Goal: Communication & Community: Answer question/provide support

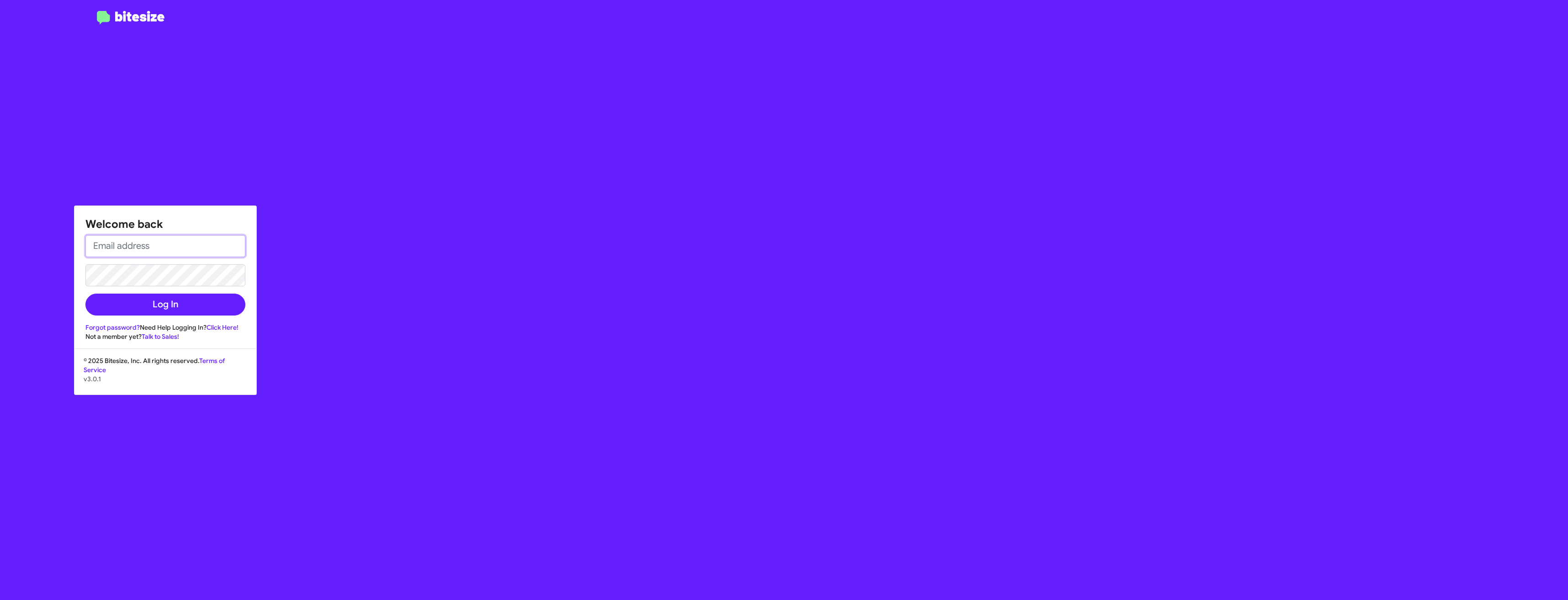
click at [177, 247] on input "email" at bounding box center [165, 246] width 160 height 22
type input "[EMAIL_ADDRESS][DOMAIN_NAME]"
click at [155, 304] on button "Log In" at bounding box center [165, 305] width 160 height 22
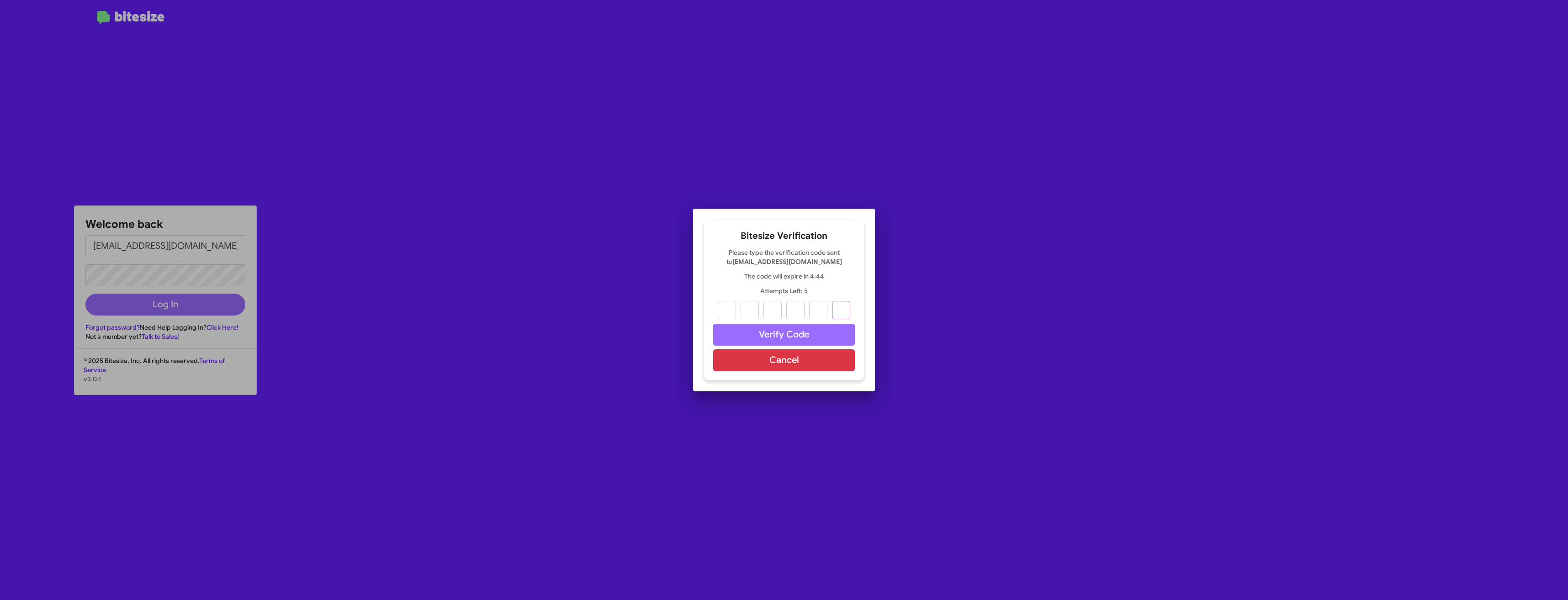
paste input "8"
type input "5"
type input "8"
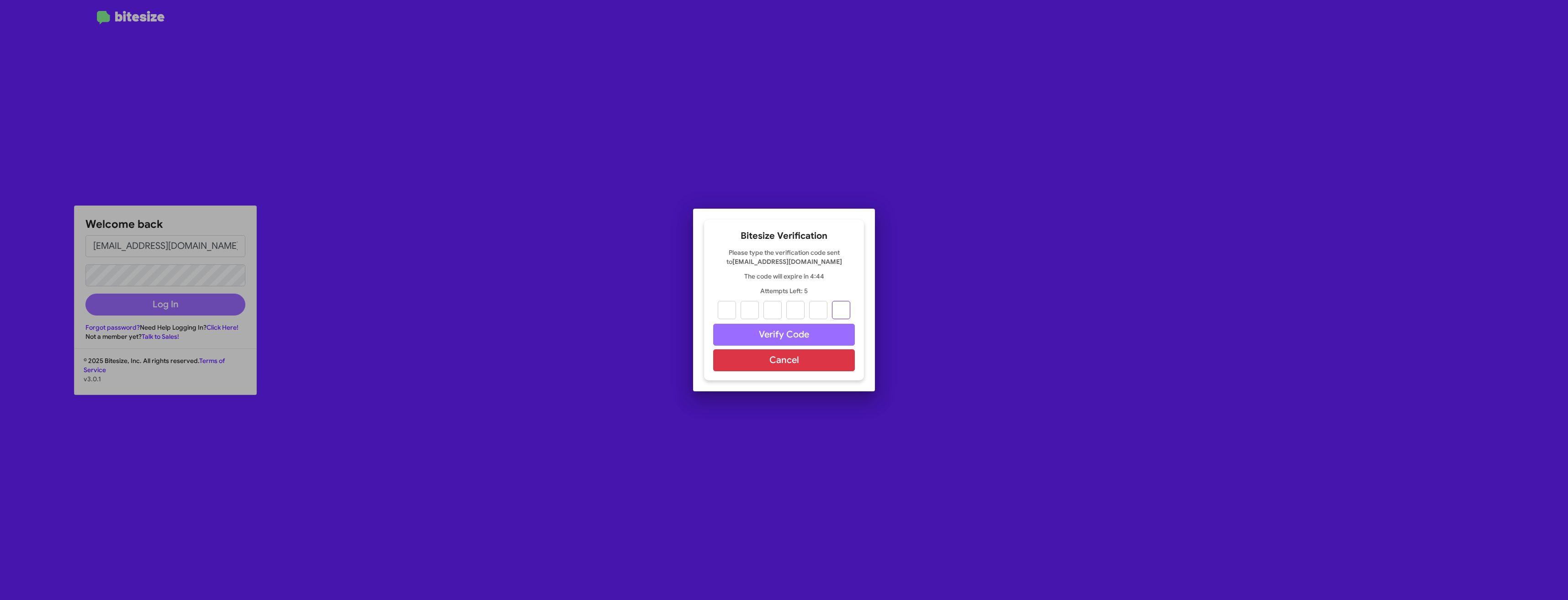
type input "3"
type input "8"
click at [774, 335] on button "Verify Code" at bounding box center [784, 335] width 142 height 22
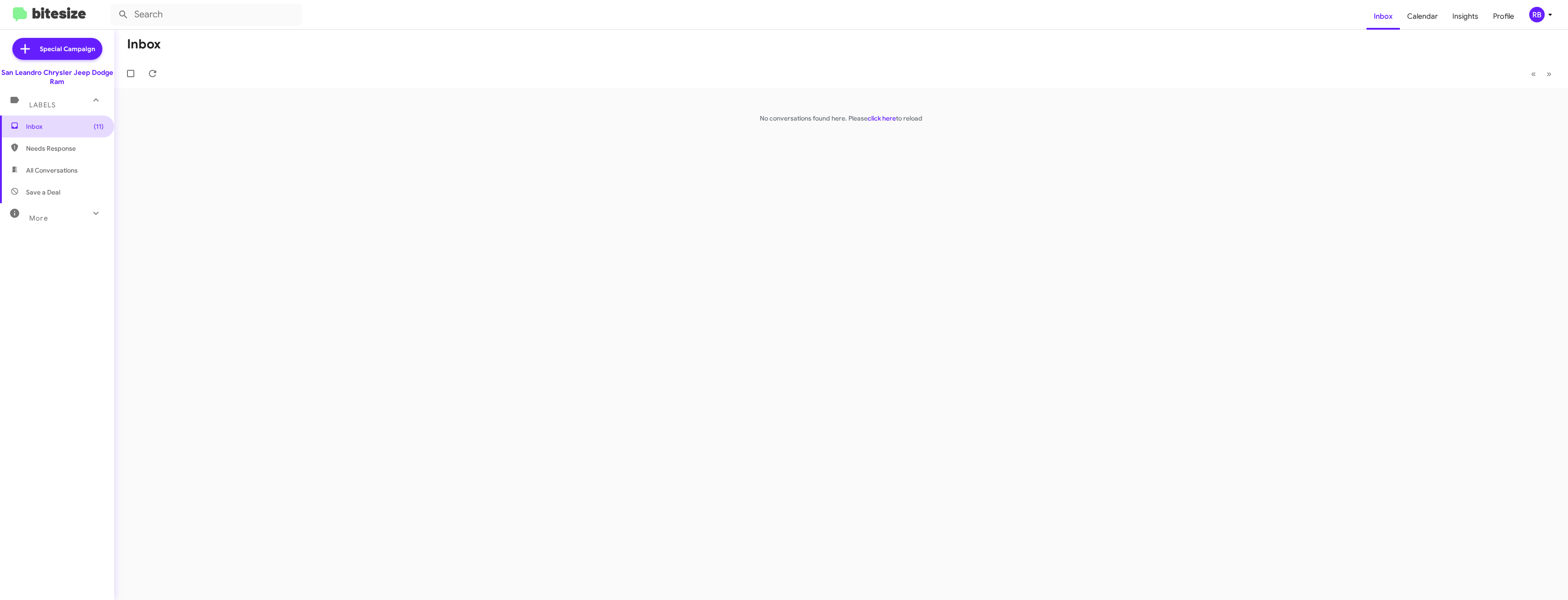
click at [49, 125] on span "Inbox (11)" at bounding box center [65, 126] width 78 height 9
click at [884, 120] on link "click here" at bounding box center [881, 119] width 29 height 9
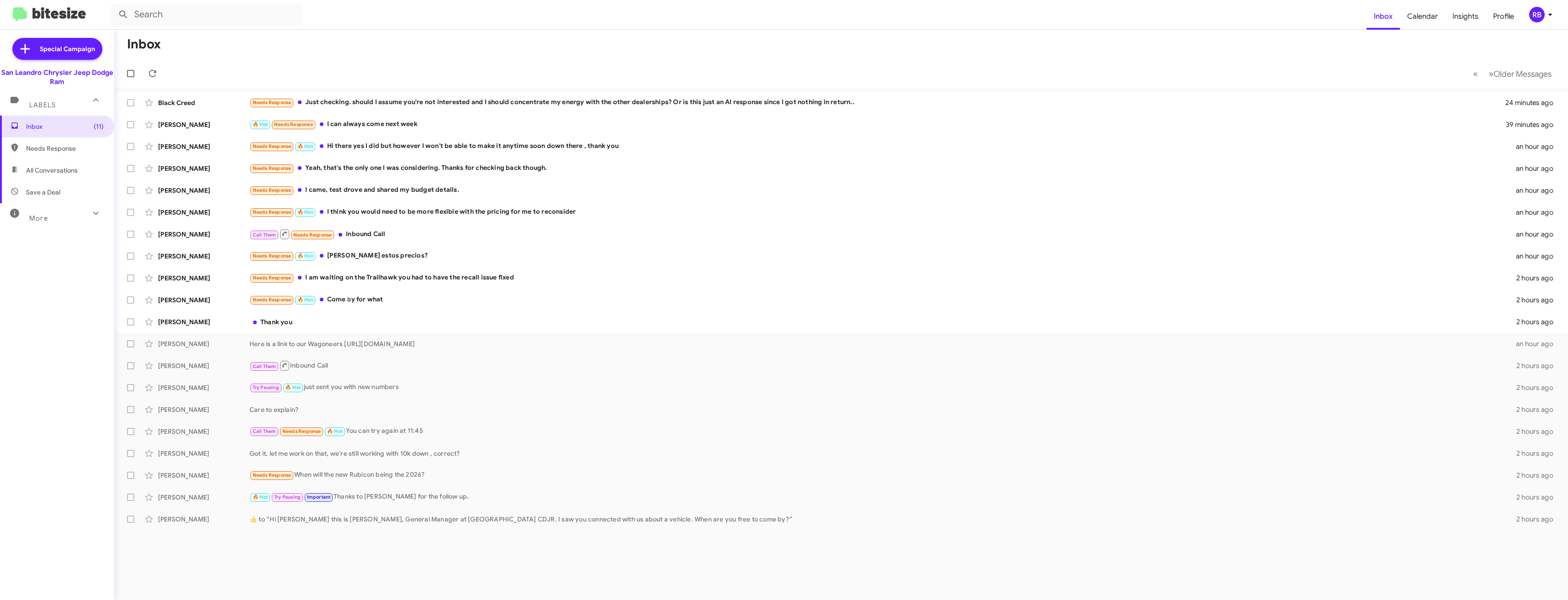
click at [82, 215] on mat-panel-title "More" at bounding box center [55, 215] width 96 height 17
click at [1429, 13] on span "Calendar" at bounding box center [1423, 16] width 45 height 27
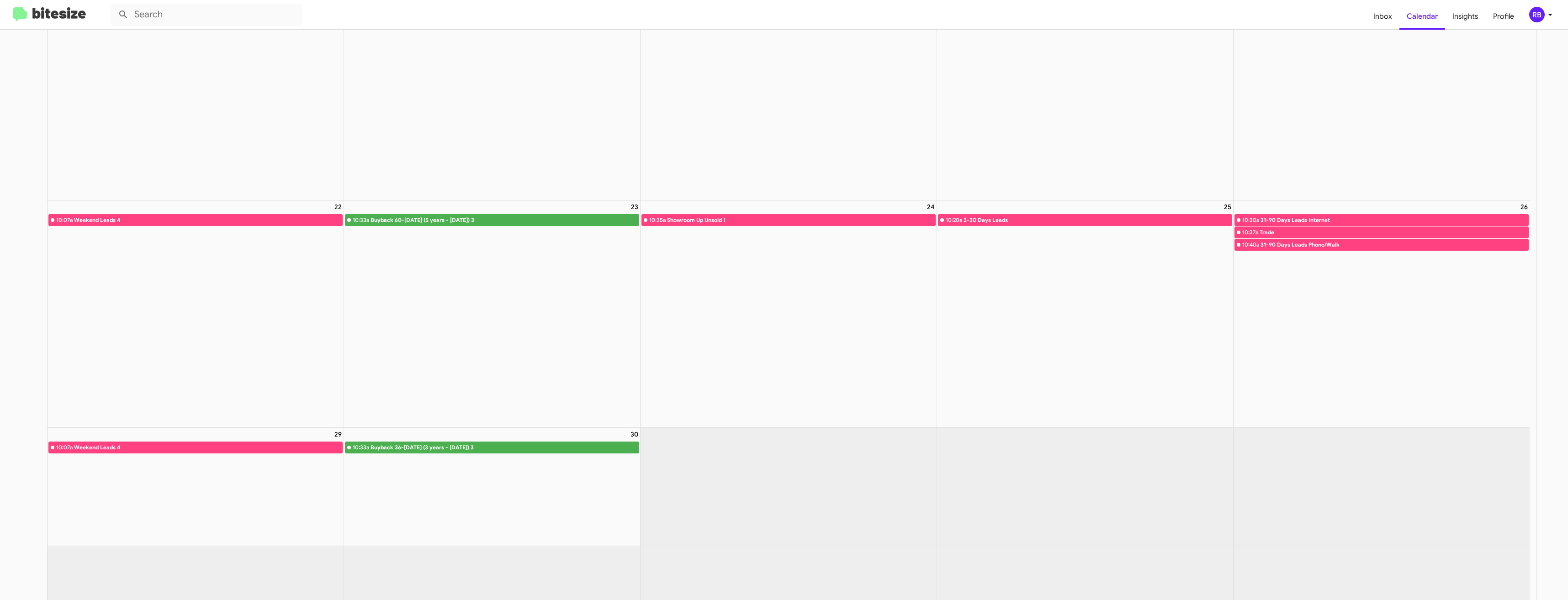
scroll to position [585, 0]
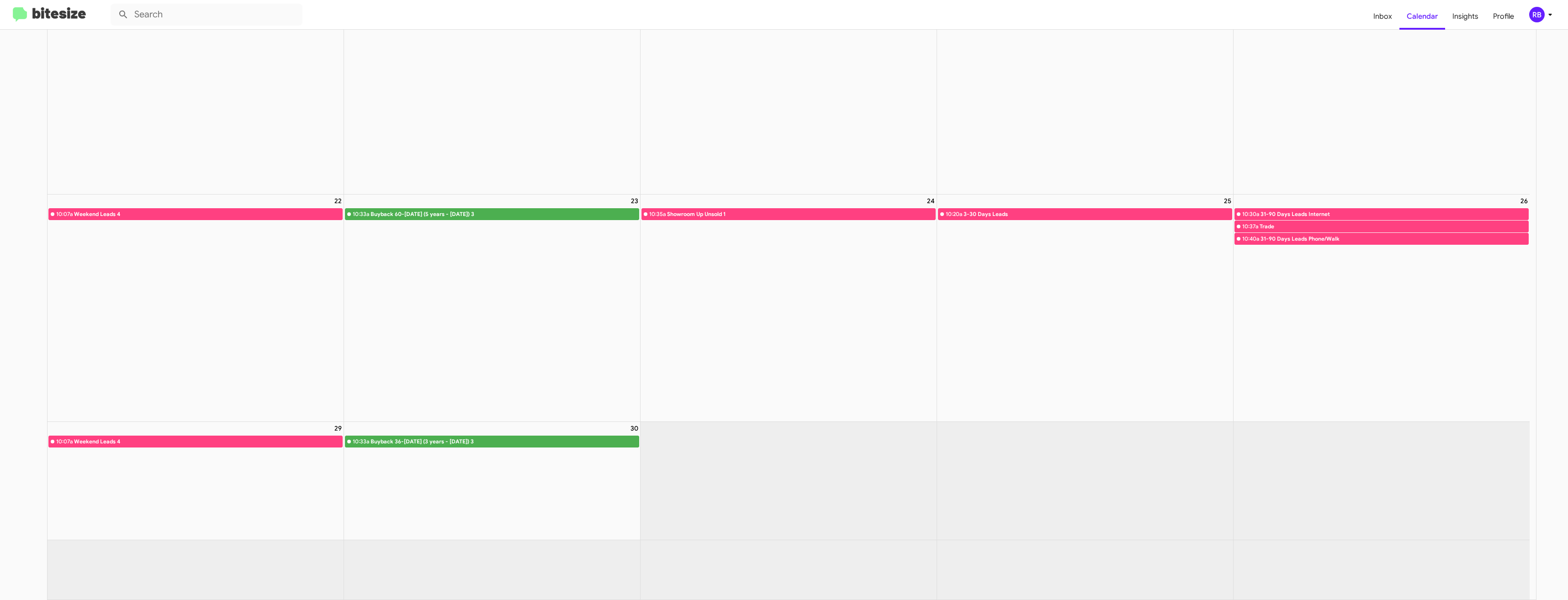
click at [52, 15] on img at bounding box center [49, 15] width 73 height 15
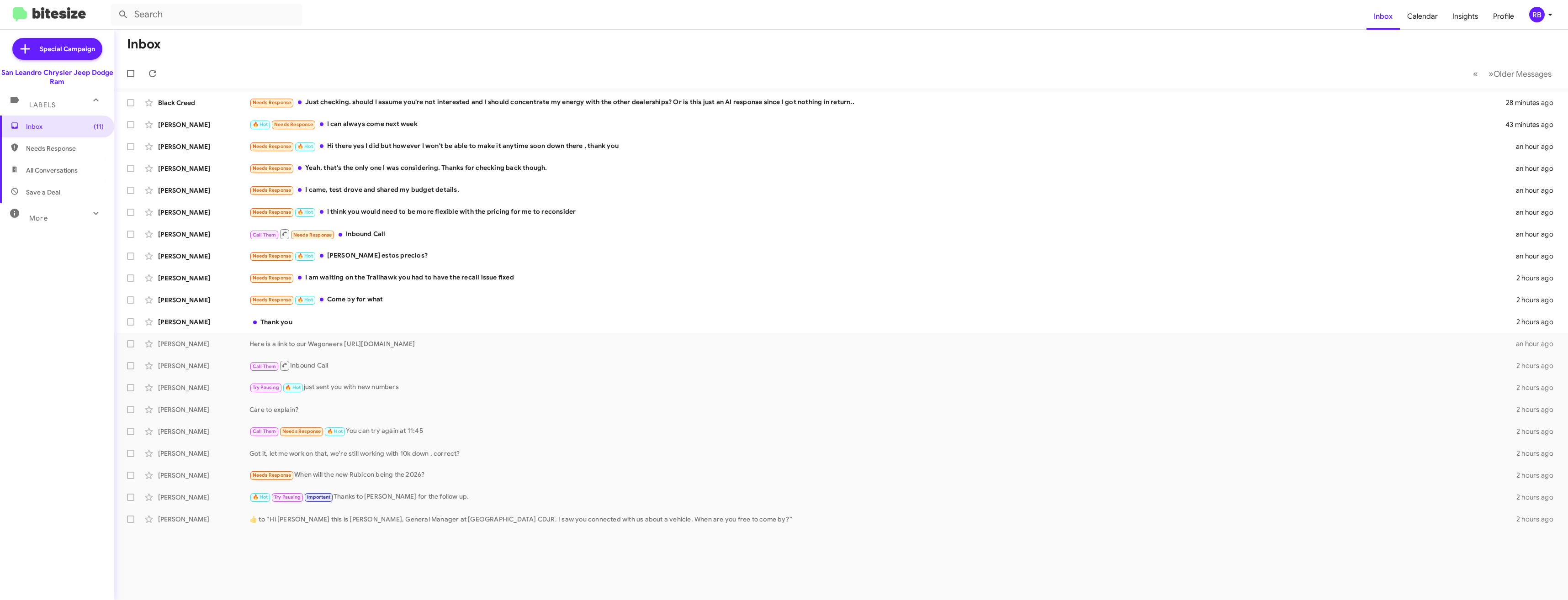
click at [49, 168] on span "All Conversations" at bounding box center [52, 170] width 52 height 9
type input "in:all-conversations"
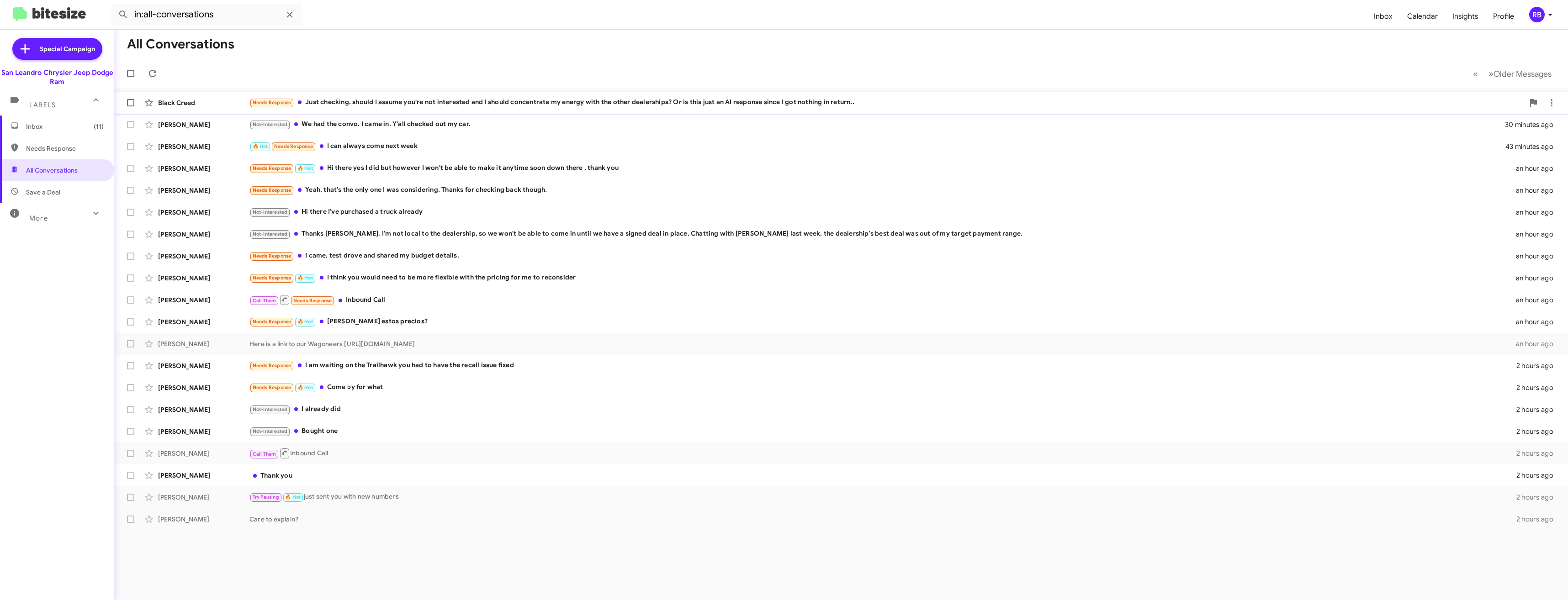
click at [429, 106] on div "Needs Response Just checking. should I assume you're not interested and I shoul…" at bounding box center [887, 102] width 1275 height 10
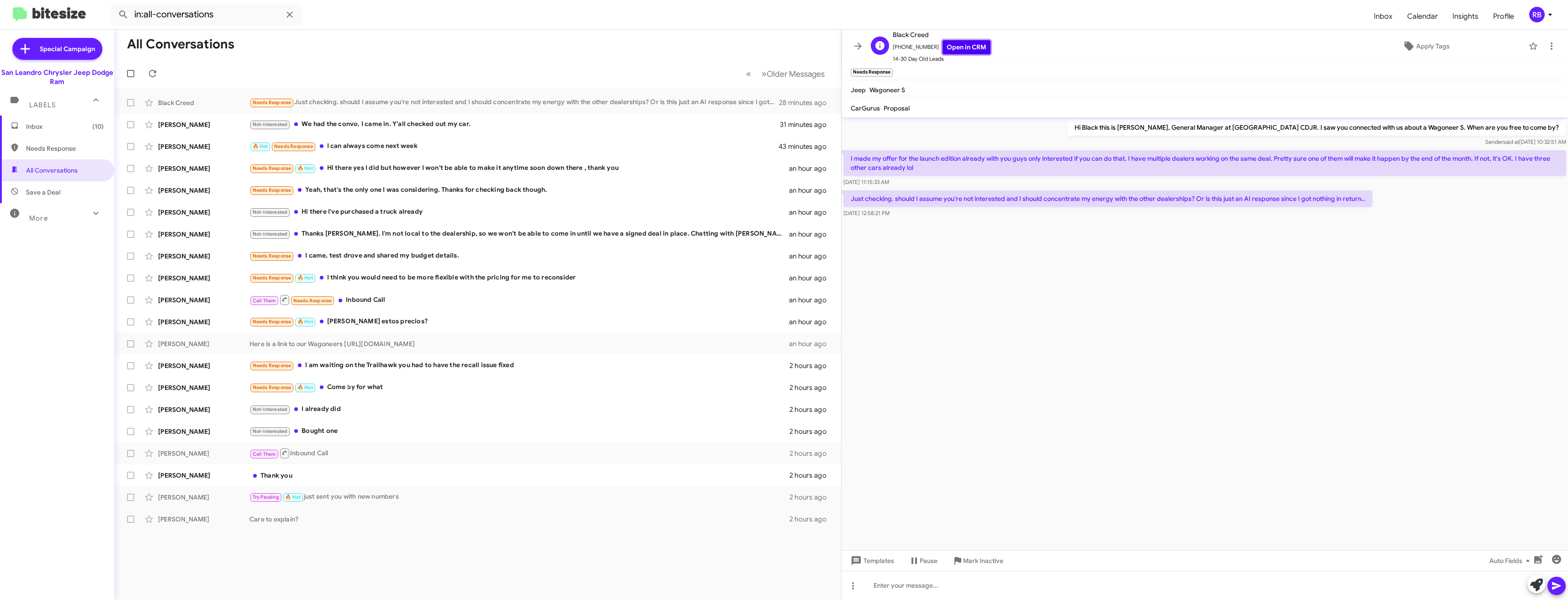
click at [967, 51] on link "Open in CRM" at bounding box center [966, 47] width 48 height 14
click at [1395, 287] on cdk-virtual-scroll-viewport "Hi Black this is [PERSON_NAME], General Manager at [GEOGRAPHIC_DATA] CDJR. I sa…" at bounding box center [1205, 334] width 726 height 433
click at [1265, 390] on cdk-virtual-scroll-viewport "Hi Black this is [PERSON_NAME], General Manager at [GEOGRAPHIC_DATA] CDJR. I sa…" at bounding box center [1205, 334] width 726 height 433
click at [37, 129] on span "Inbox (10)" at bounding box center [65, 126] width 78 height 9
